Goal: Transaction & Acquisition: Purchase product/service

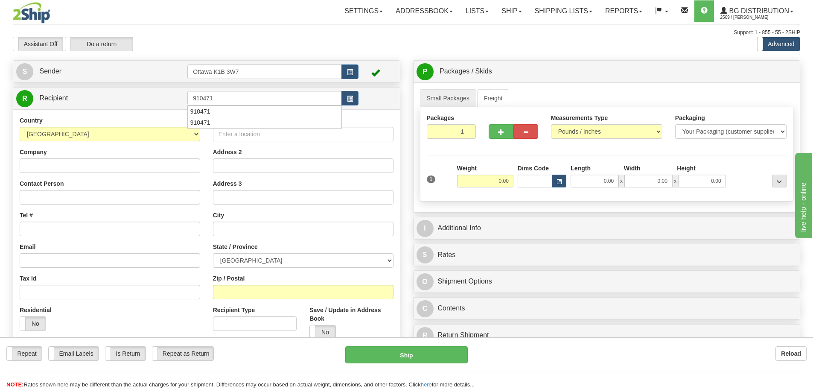
type input "910471"
click at [311, 43] on div "Assistant On Assistant Off Do a return Do a return" at bounding box center [172, 44] width 333 height 15
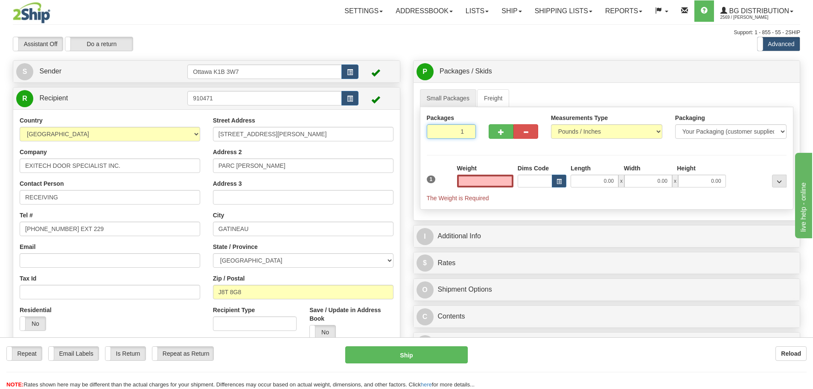
type input "0.00"
drag, startPoint x: 450, startPoint y: 127, endPoint x: 497, endPoint y: 147, distance: 50.8
click at [497, 147] on div "Packages 1 1 Measurements Type" at bounding box center [607, 158] width 374 height 102
type input "3"
click at [542, 162] on div "Packages 3 1 Measurements Type" at bounding box center [607, 158] width 374 height 102
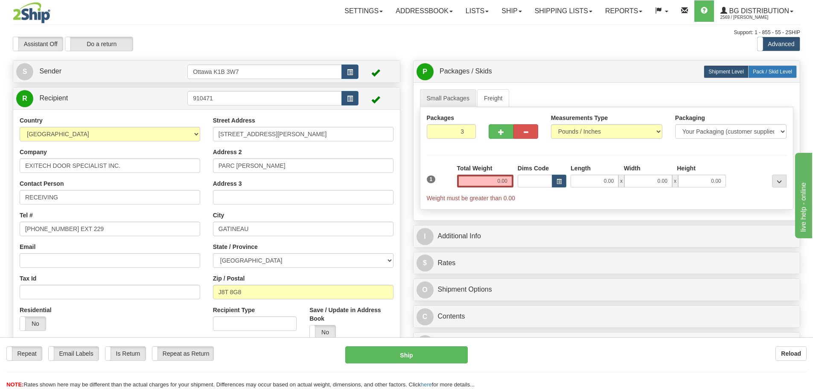
click at [764, 74] on span "Pack / Skid Level" at bounding box center [772, 72] width 39 height 6
radio input "true"
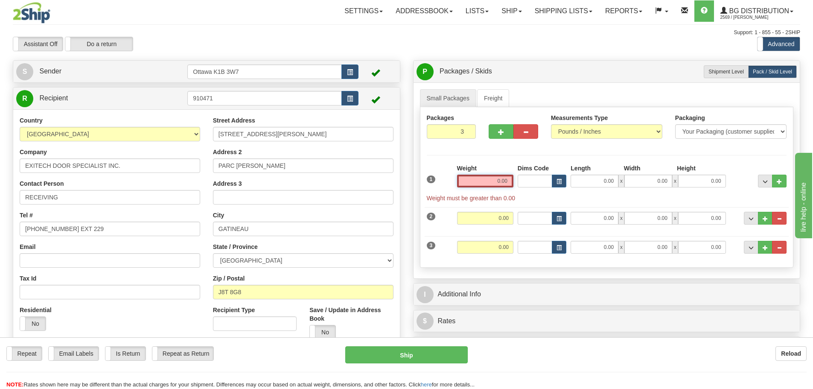
click at [499, 176] on input "0.00" at bounding box center [485, 180] width 56 height 13
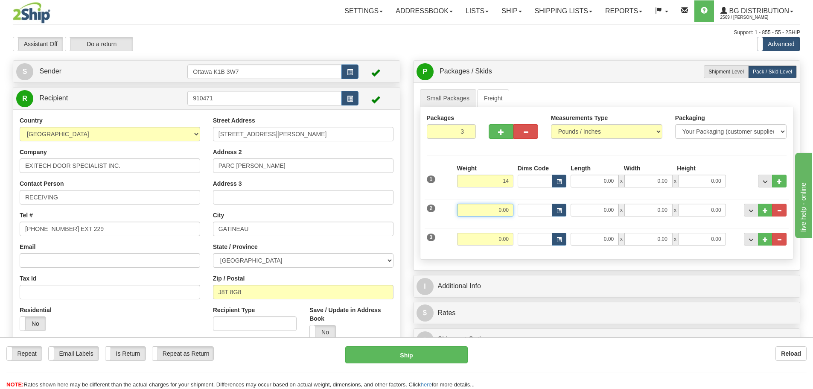
type input "14.00"
click at [498, 206] on input "0.00" at bounding box center [485, 209] width 56 height 13
type input "45.00"
click at [498, 241] on input "0.00" at bounding box center [485, 238] width 56 height 13
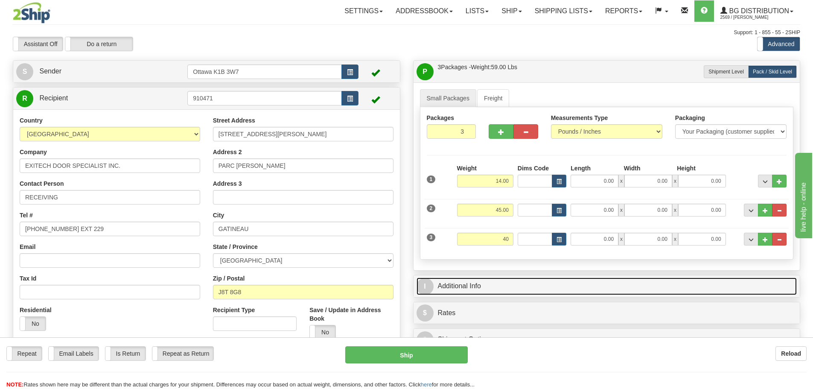
type input "40.00"
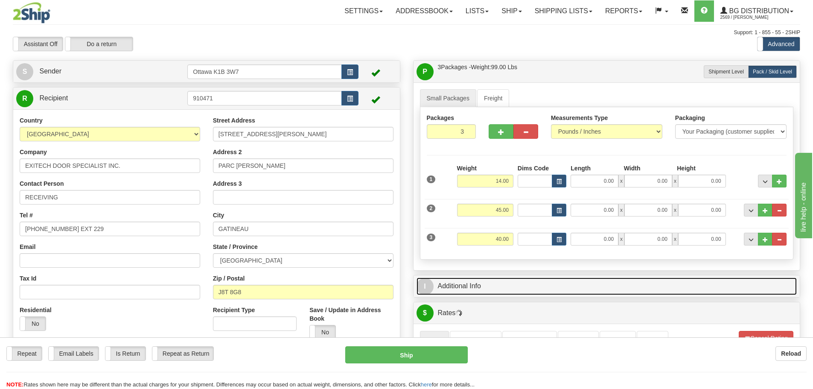
click at [633, 282] on link "I Additional Info" at bounding box center [606, 285] width 381 height 17
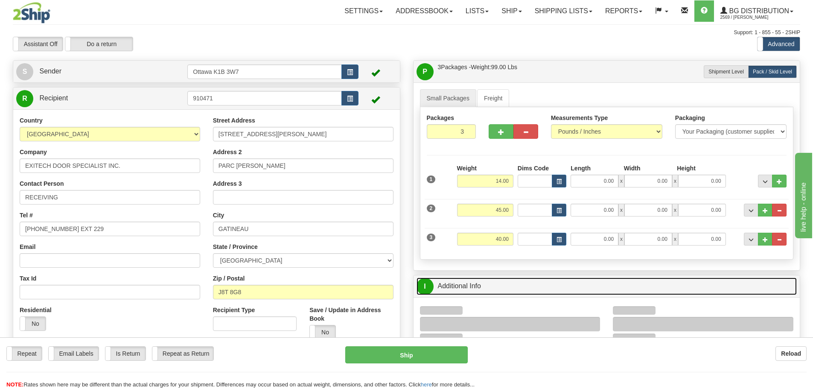
scroll to position [85, 0]
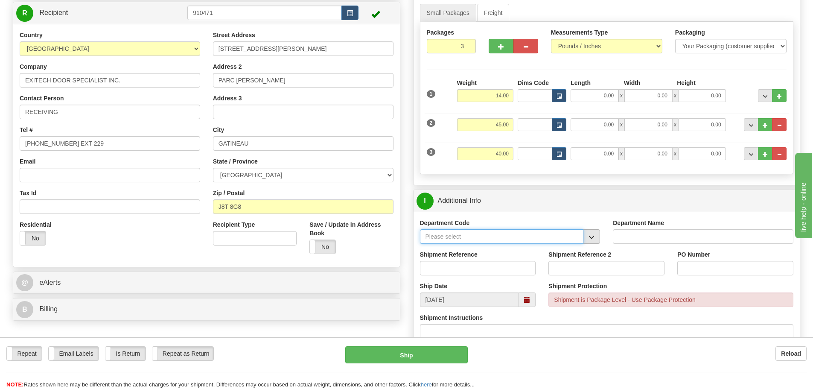
drag, startPoint x: 579, startPoint y: 234, endPoint x: 584, endPoint y: 234, distance: 4.7
click at [581, 234] on input "Department Code" at bounding box center [502, 236] width 164 height 15
click at [587, 235] on button "button" at bounding box center [591, 236] width 17 height 15
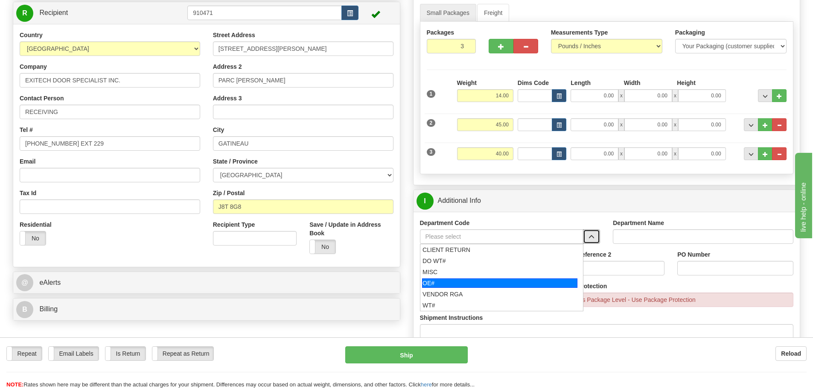
click at [461, 285] on div "OE#" at bounding box center [499, 282] width 155 height 9
type input "OE#"
type input "ORDERS"
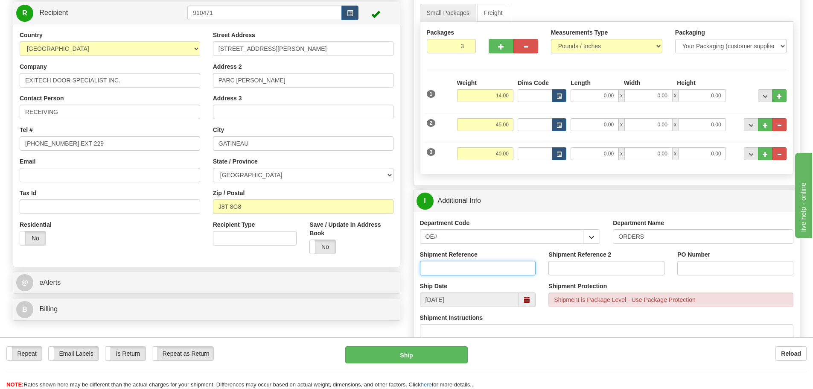
click at [460, 270] on input "Shipment Reference" at bounding box center [478, 268] width 116 height 15
type input "10203223-00"
drag, startPoint x: 714, startPoint y: 258, endPoint x: 715, endPoint y: 263, distance: 5.8
click at [715, 262] on div "PO Number" at bounding box center [735, 262] width 116 height 25
click at [715, 267] on input "PO Number" at bounding box center [735, 268] width 116 height 15
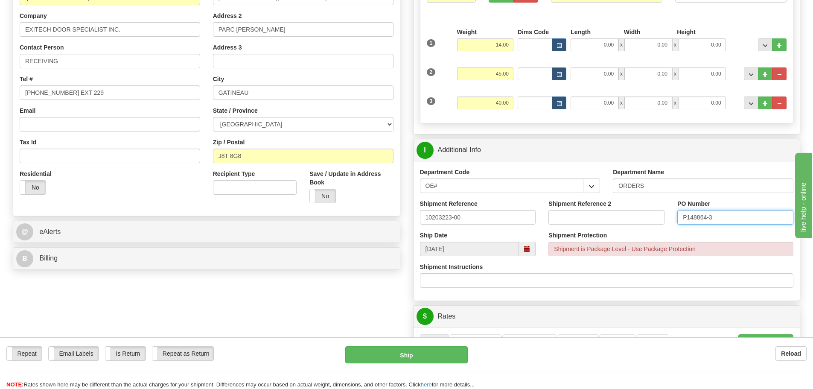
scroll to position [299, 0]
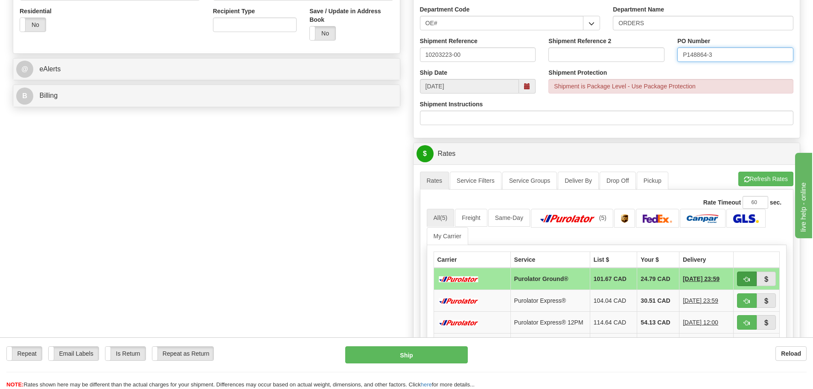
type input "P148864-3"
click at [747, 284] on button "button" at bounding box center [747, 278] width 20 height 15
type input "260"
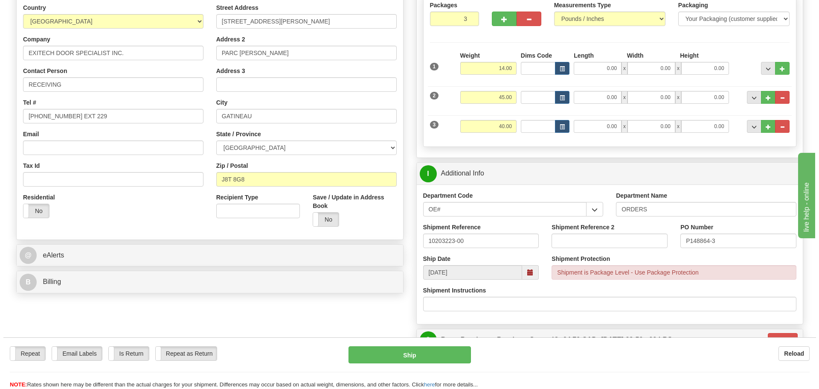
scroll to position [128, 0]
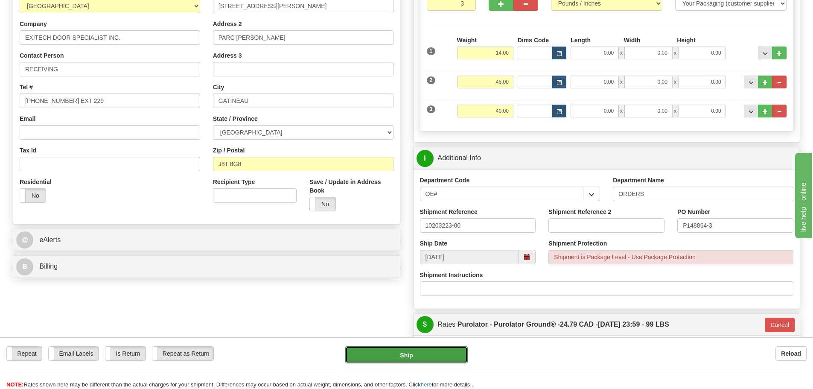
click at [432, 352] on button "Ship" at bounding box center [406, 354] width 122 height 17
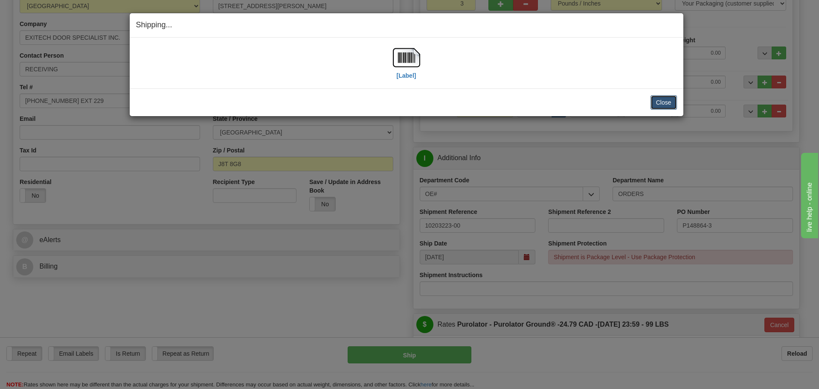
click at [657, 97] on button "Close" at bounding box center [664, 102] width 26 height 15
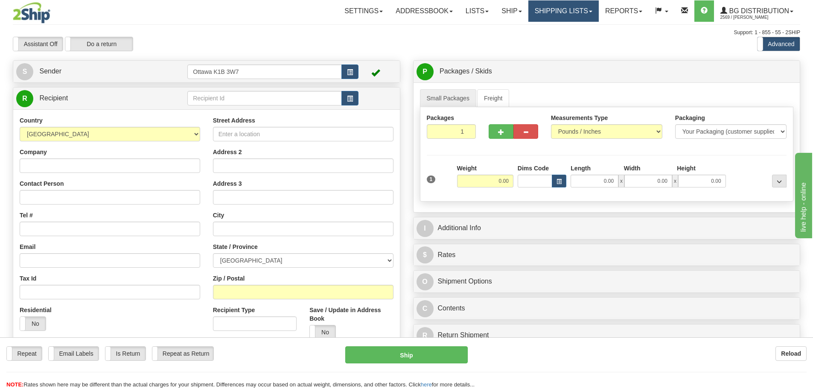
click at [541, 8] on link "Shipping lists" at bounding box center [563, 10] width 70 height 21
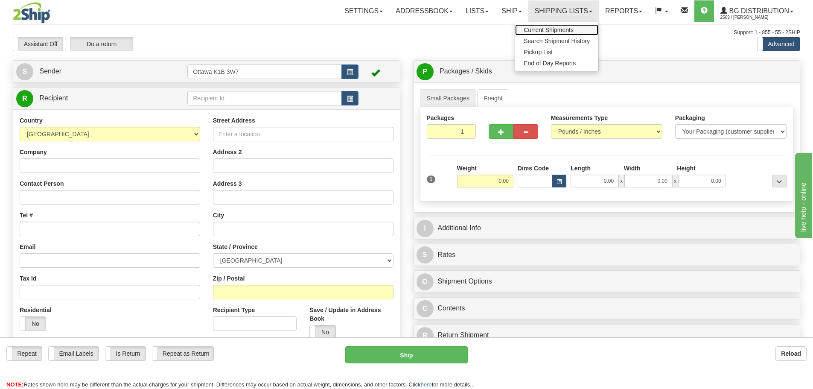
click at [537, 26] on span "Current Shipments" at bounding box center [548, 29] width 50 height 7
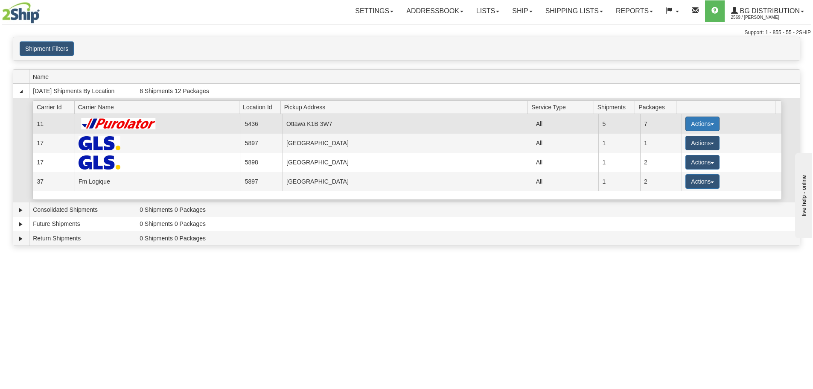
click at [703, 125] on button "Actions" at bounding box center [702, 123] width 34 height 15
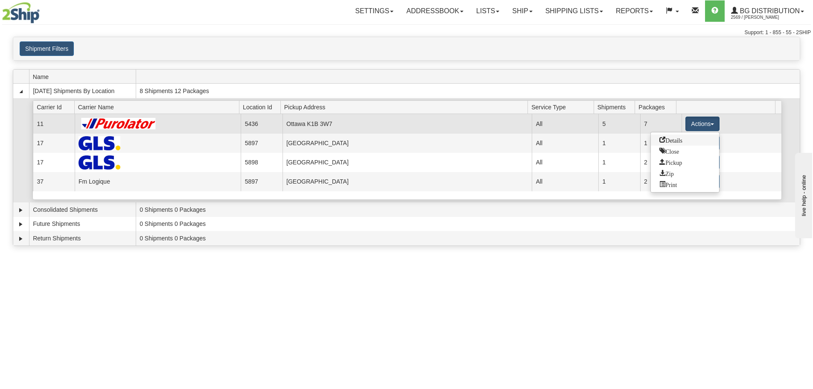
click at [666, 140] on span "Details" at bounding box center [670, 140] width 23 height 6
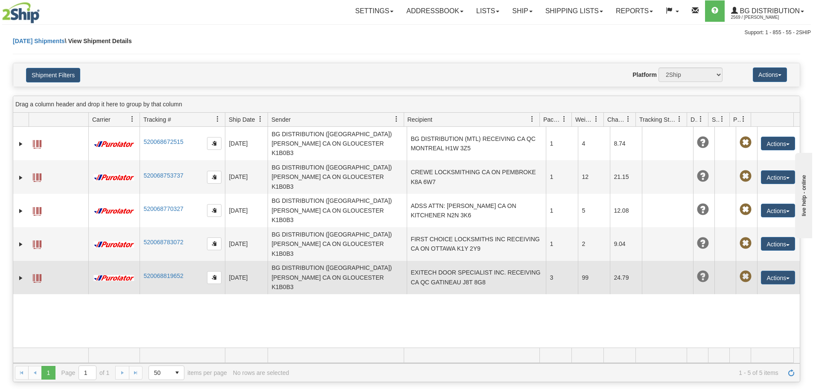
click at [463, 261] on td "EXITECH DOOR SPECIALIST INC. RECEIVING CA QC GATINEAU J8T 8G8" at bounding box center [476, 277] width 139 height 33
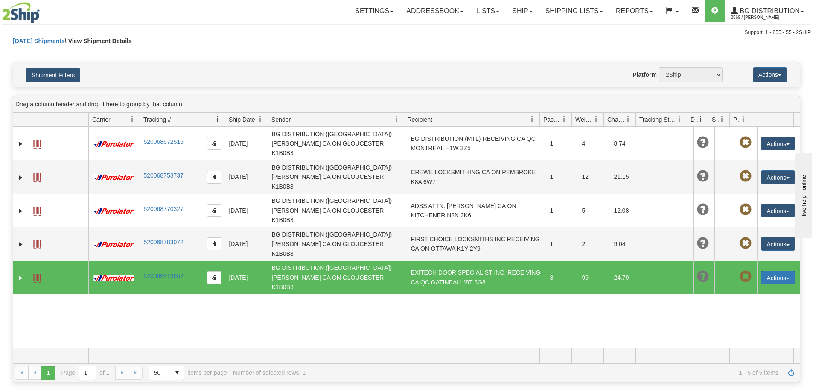
click at [774, 270] on button "Actions" at bounding box center [778, 277] width 34 height 14
click at [770, 288] on link "Edit" at bounding box center [760, 293] width 68 height 11
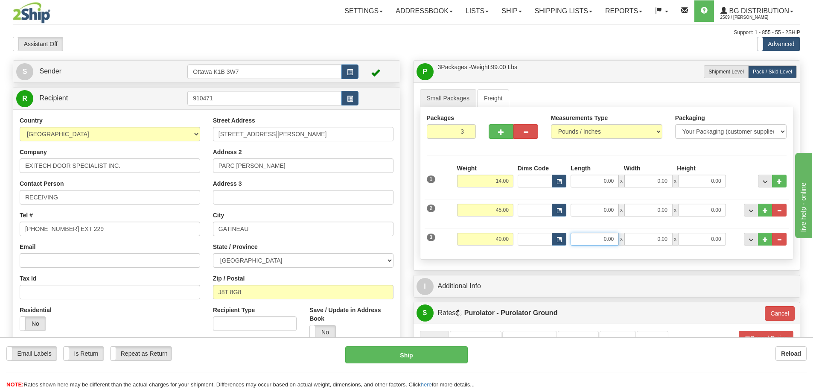
click at [600, 238] on input "0.00" at bounding box center [594, 238] width 48 height 13
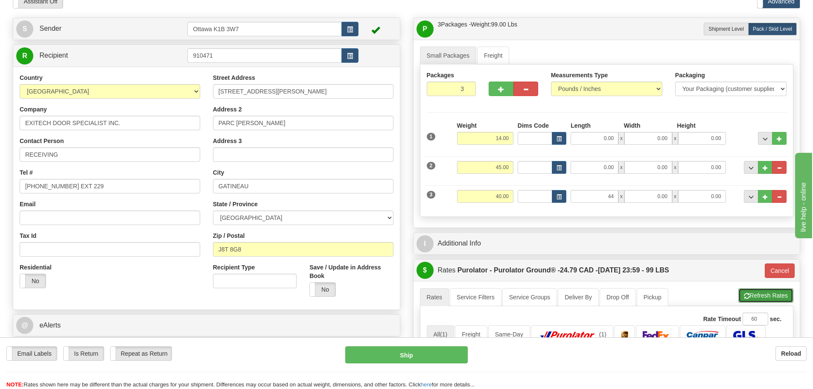
type input "44.00"
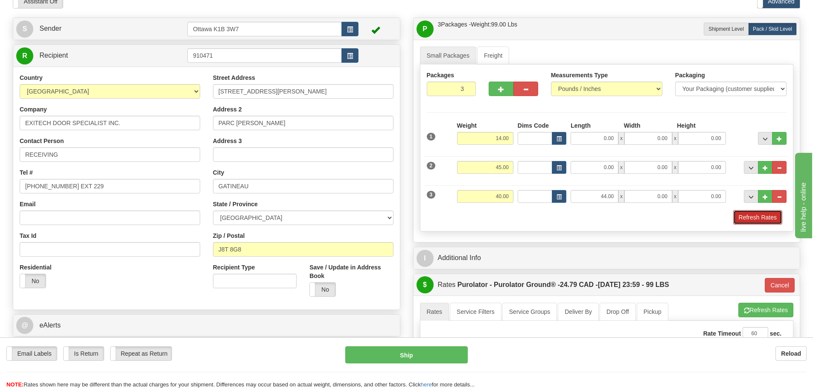
click at [759, 217] on button "Refresh Rates" at bounding box center [757, 217] width 49 height 15
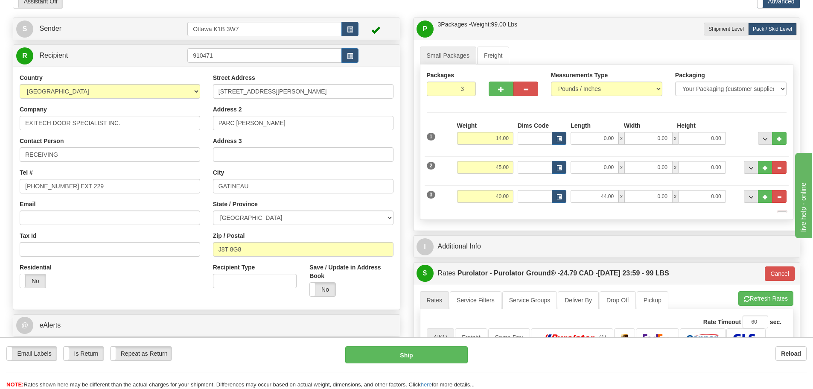
type input "260"
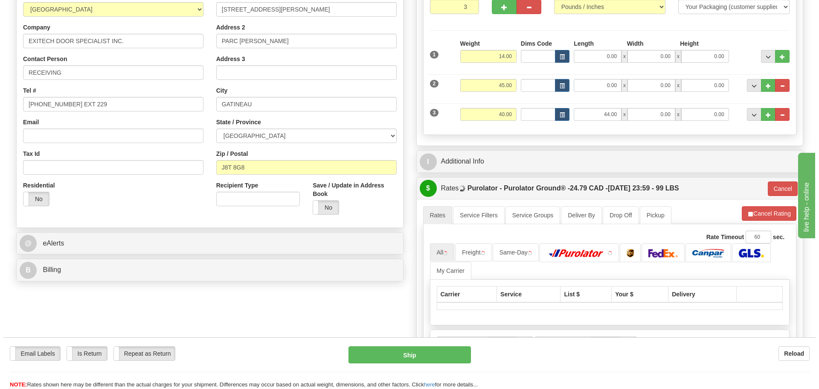
scroll to position [128, 0]
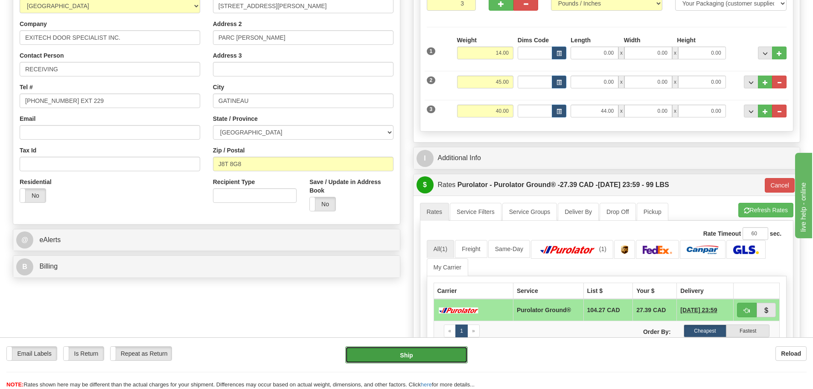
click at [424, 355] on button "Ship" at bounding box center [406, 354] width 122 height 17
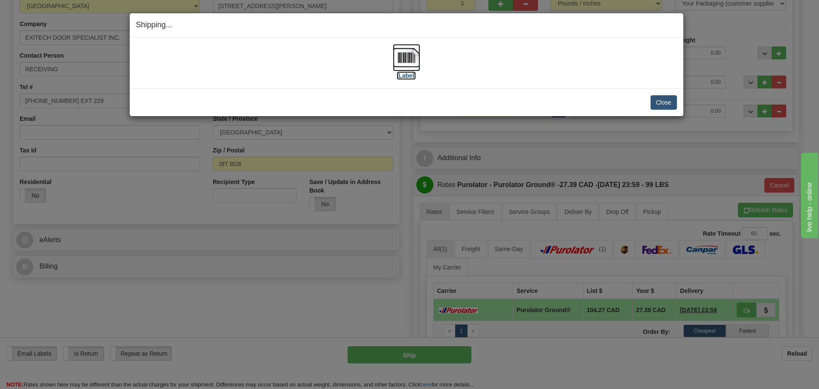
click at [404, 78] on label "[Label]" at bounding box center [407, 75] width 20 height 9
click at [656, 104] on button "Close" at bounding box center [664, 102] width 26 height 15
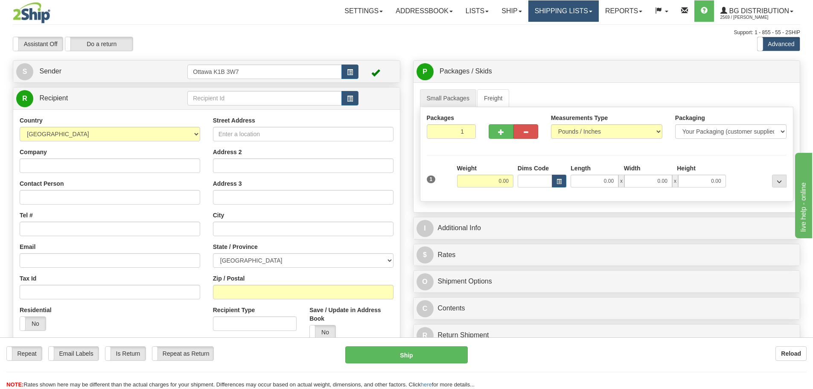
click at [556, 8] on link "Shipping lists" at bounding box center [563, 10] width 70 height 21
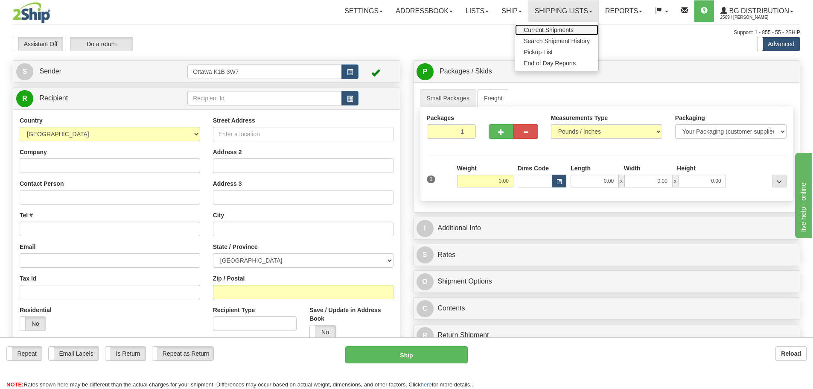
click at [558, 26] on link "Current Shipments" at bounding box center [556, 29] width 83 height 11
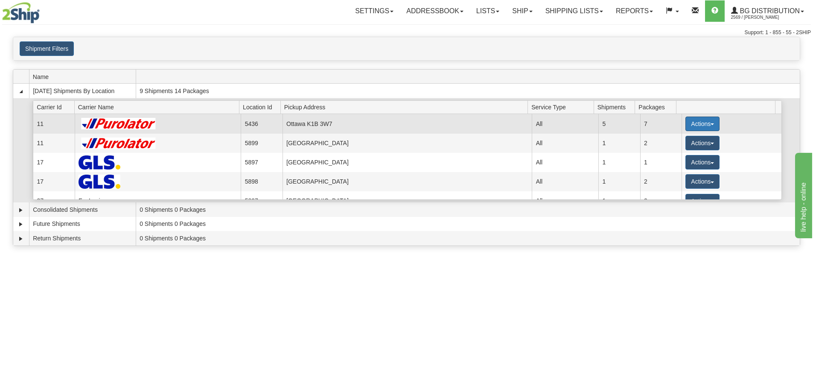
click at [685, 129] on button "Actions" at bounding box center [702, 123] width 34 height 15
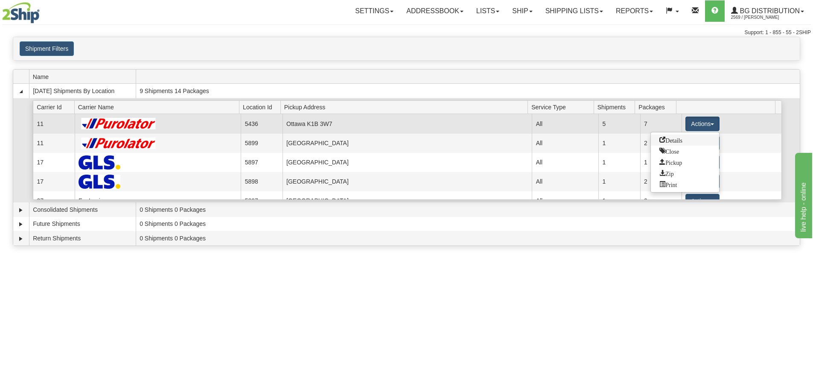
click at [689, 141] on link "Details" at bounding box center [685, 139] width 68 height 11
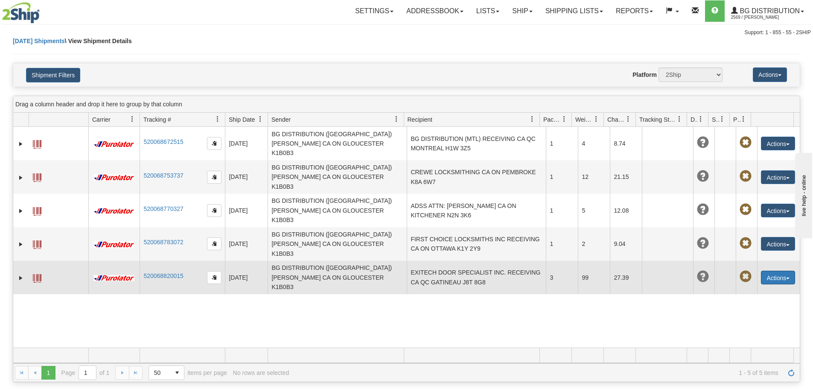
click at [767, 270] on button "Actions" at bounding box center [778, 277] width 34 height 14
click at [759, 288] on link "Edit" at bounding box center [760, 293] width 68 height 11
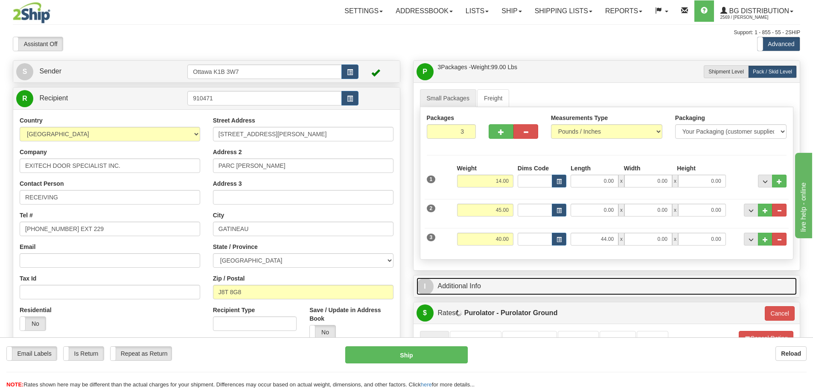
click at [475, 288] on link "I Additional Info" at bounding box center [606, 285] width 381 height 17
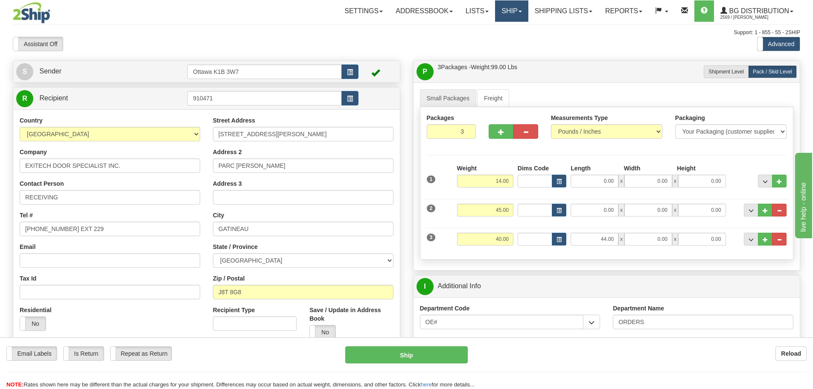
click at [507, 12] on link "Ship" at bounding box center [511, 10] width 33 height 21
click at [496, 30] on span "Ship Screen" at bounding box center [485, 29] width 32 height 7
